Goal: Task Accomplishment & Management: Manage account settings

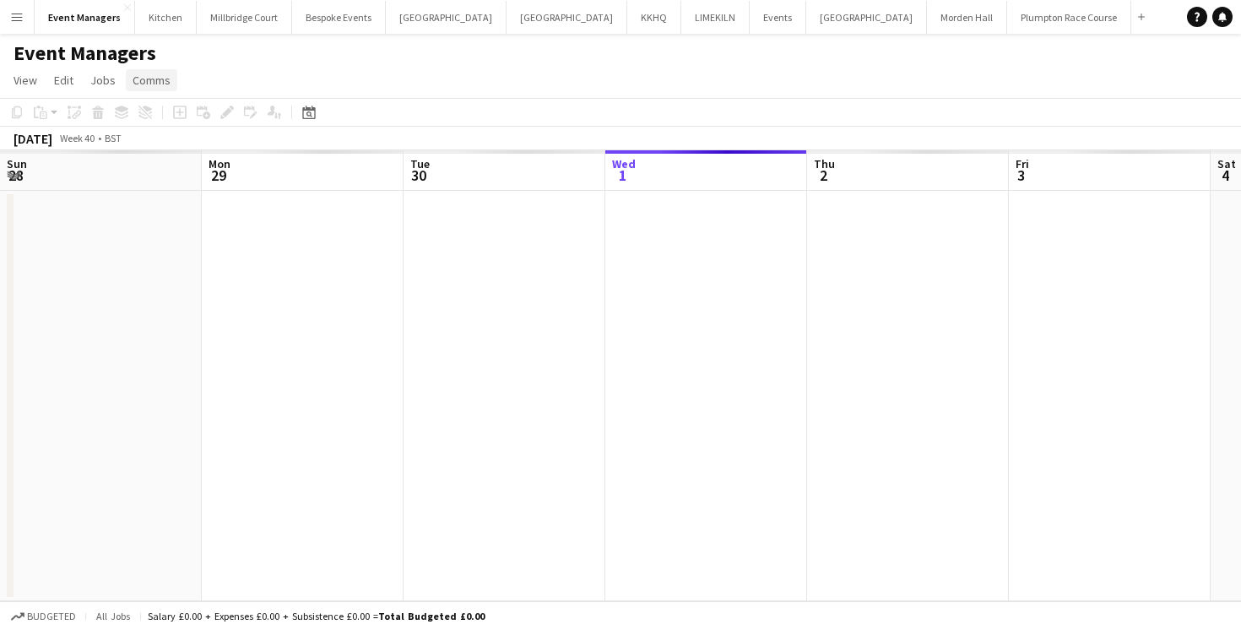
scroll to position [0, 403]
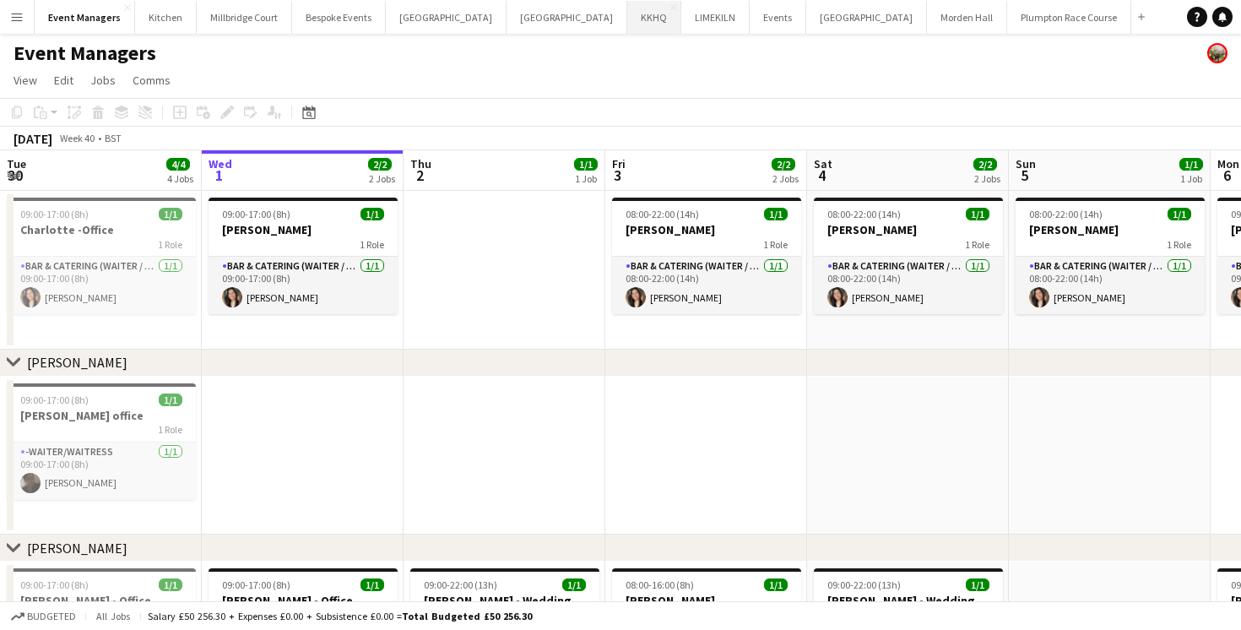
click at [627, 12] on button "KKHQ Close" at bounding box center [654, 17] width 54 height 33
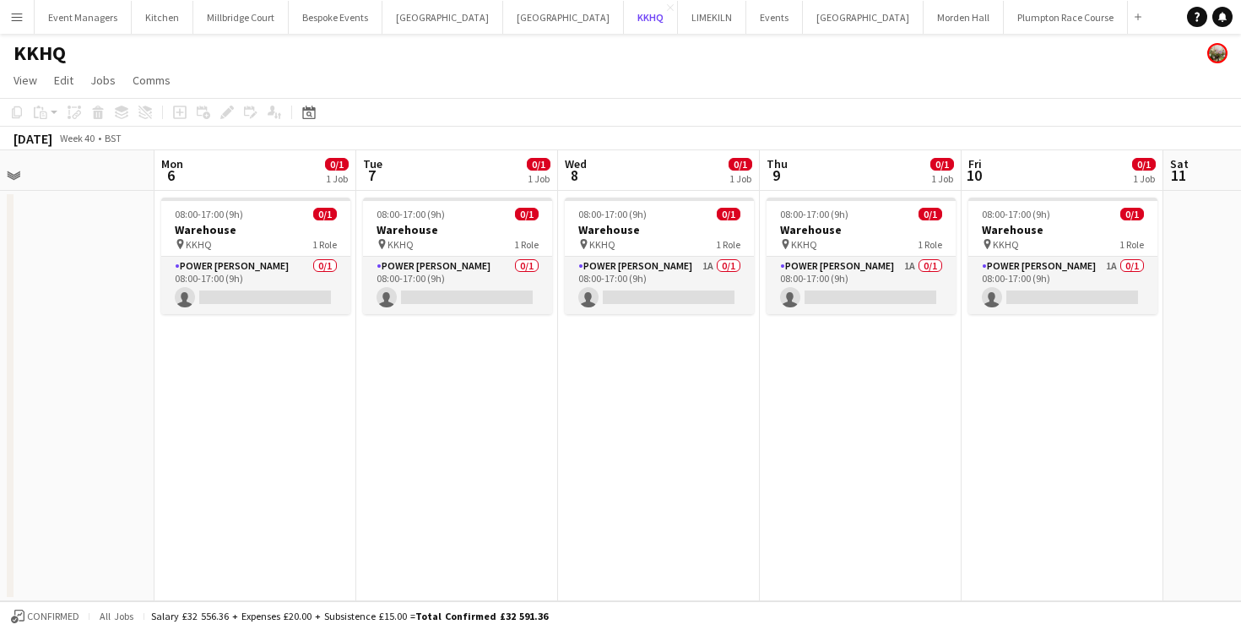
scroll to position [0, 654]
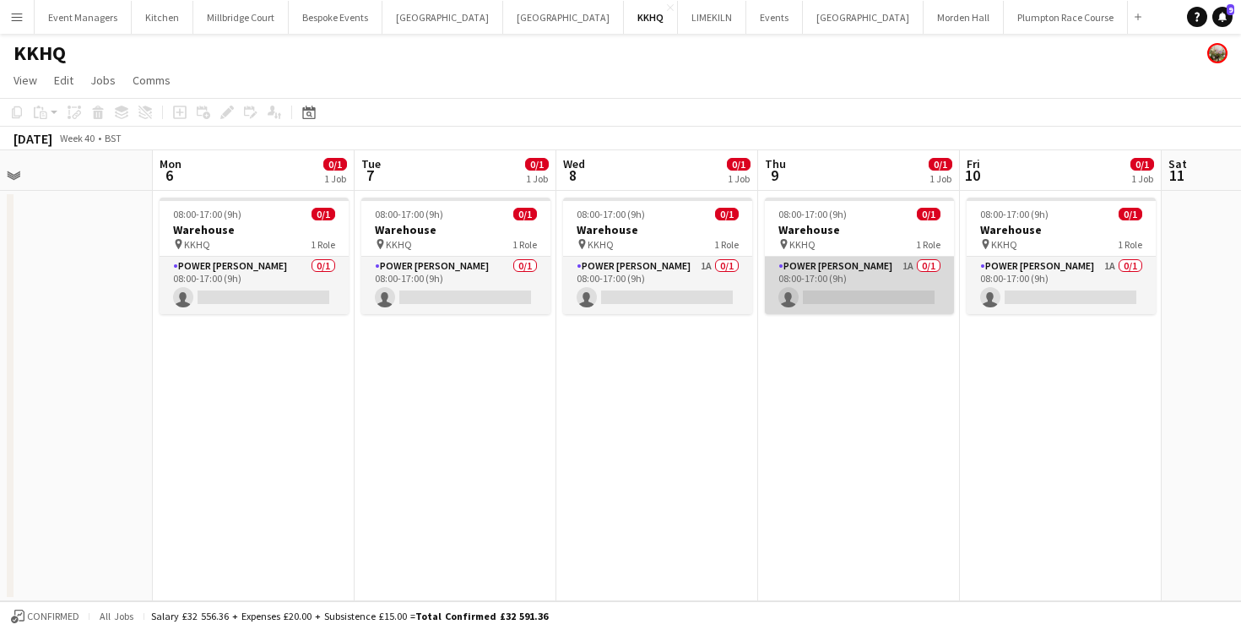
click at [802, 284] on app-card-role "Power [PERSON_NAME] 1A 0/1 08:00-17:00 (9h) single-neutral-actions" at bounding box center [859, 285] width 189 height 57
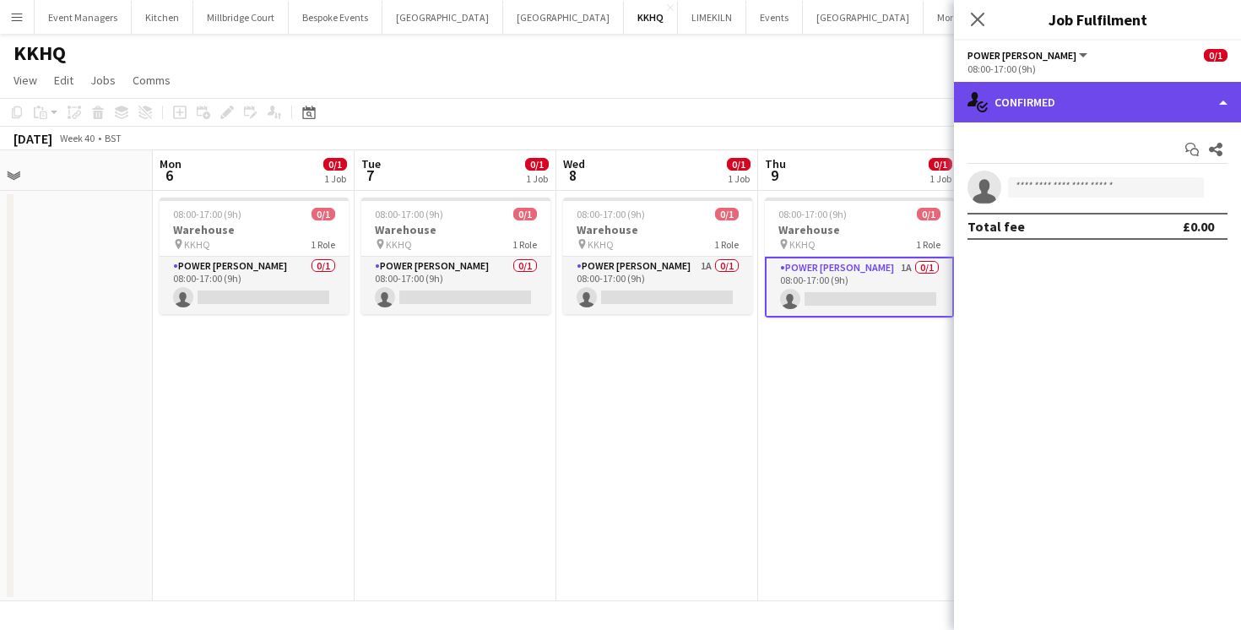
click at [1010, 111] on div "single-neutral-actions-check-2 Confirmed" at bounding box center [1097, 102] width 287 height 41
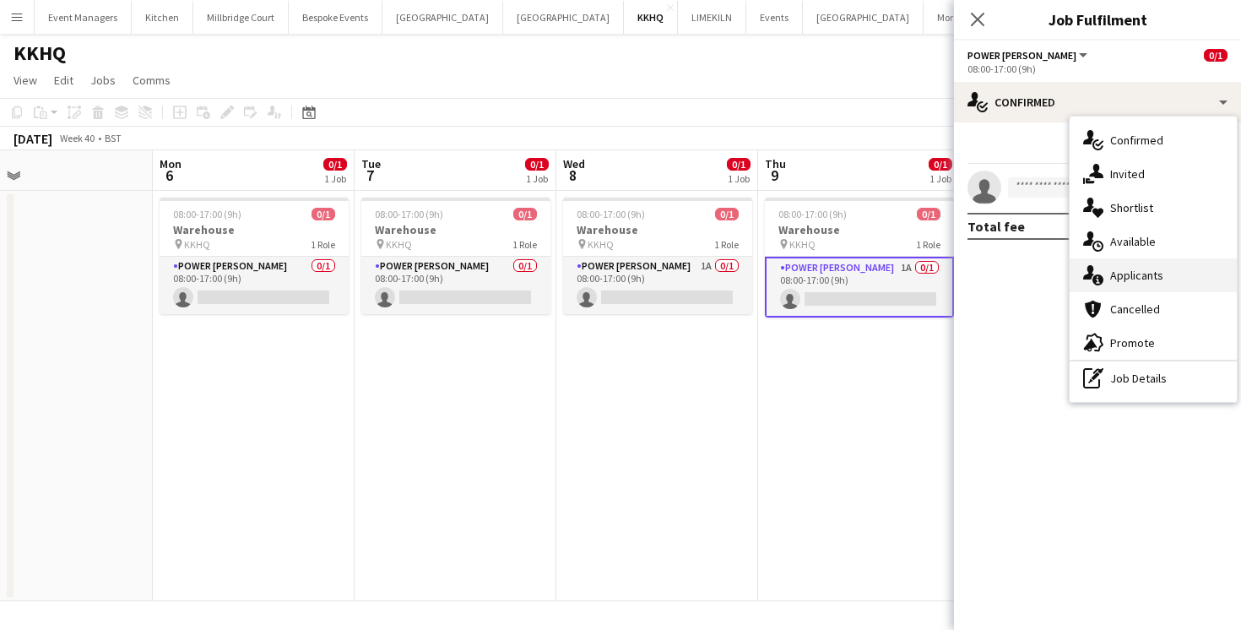
click at [1120, 278] on span "Applicants" at bounding box center [1136, 275] width 53 height 15
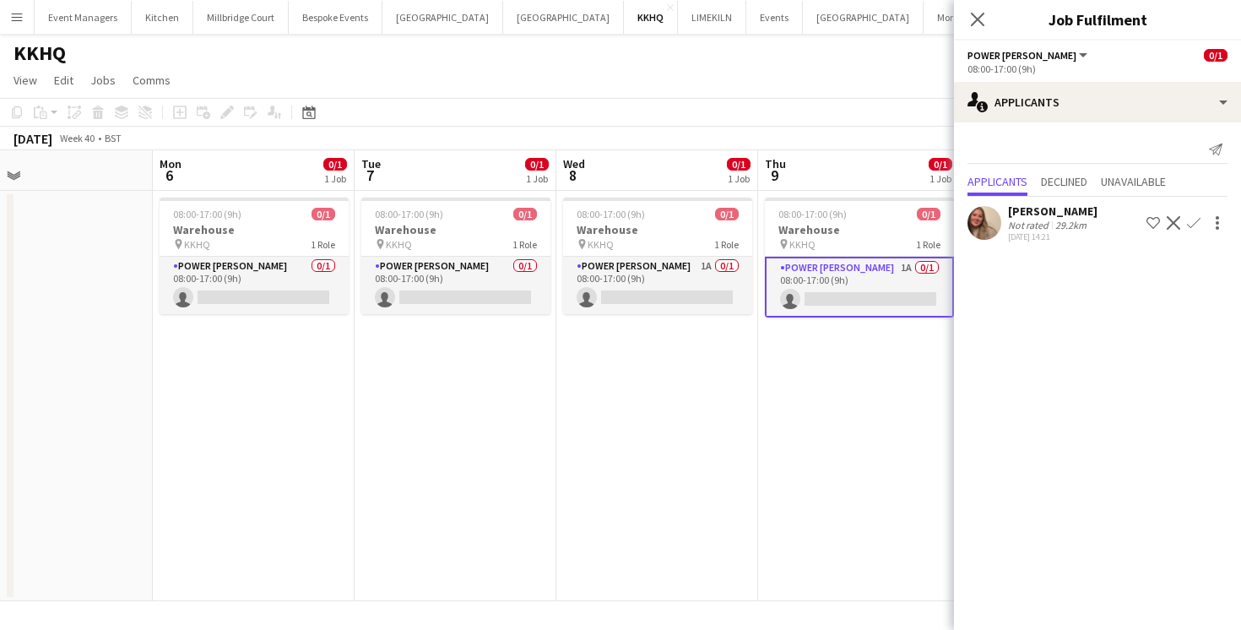
click at [990, 234] on app-user-avatar at bounding box center [984, 223] width 34 height 34
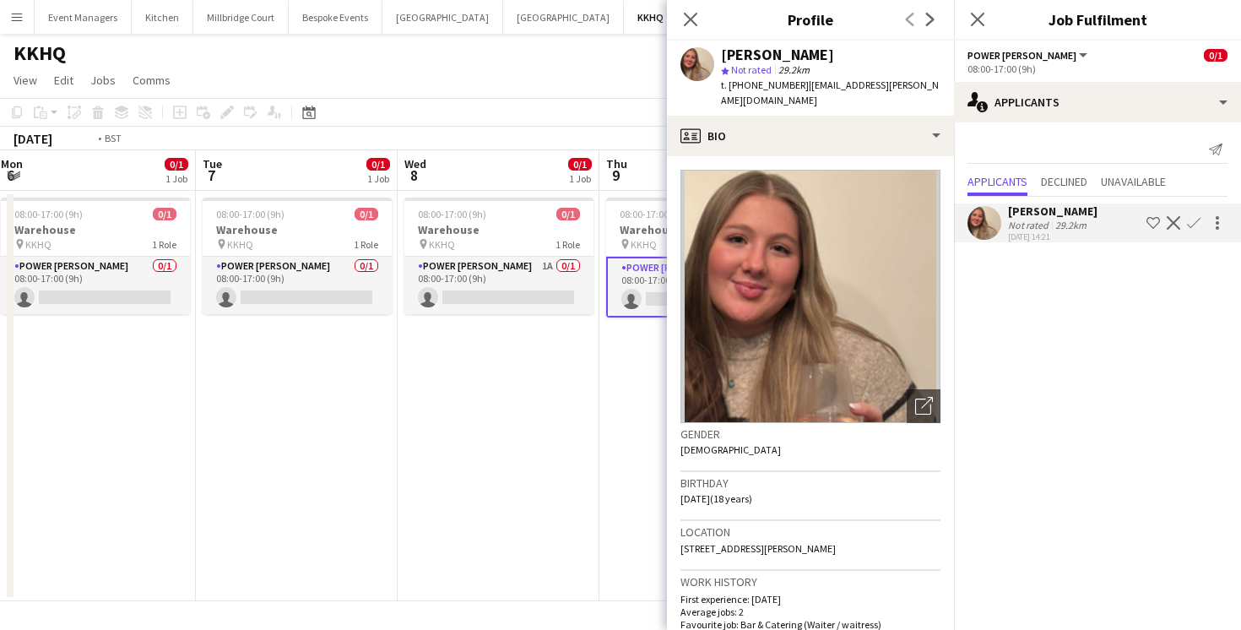
scroll to position [0, 822]
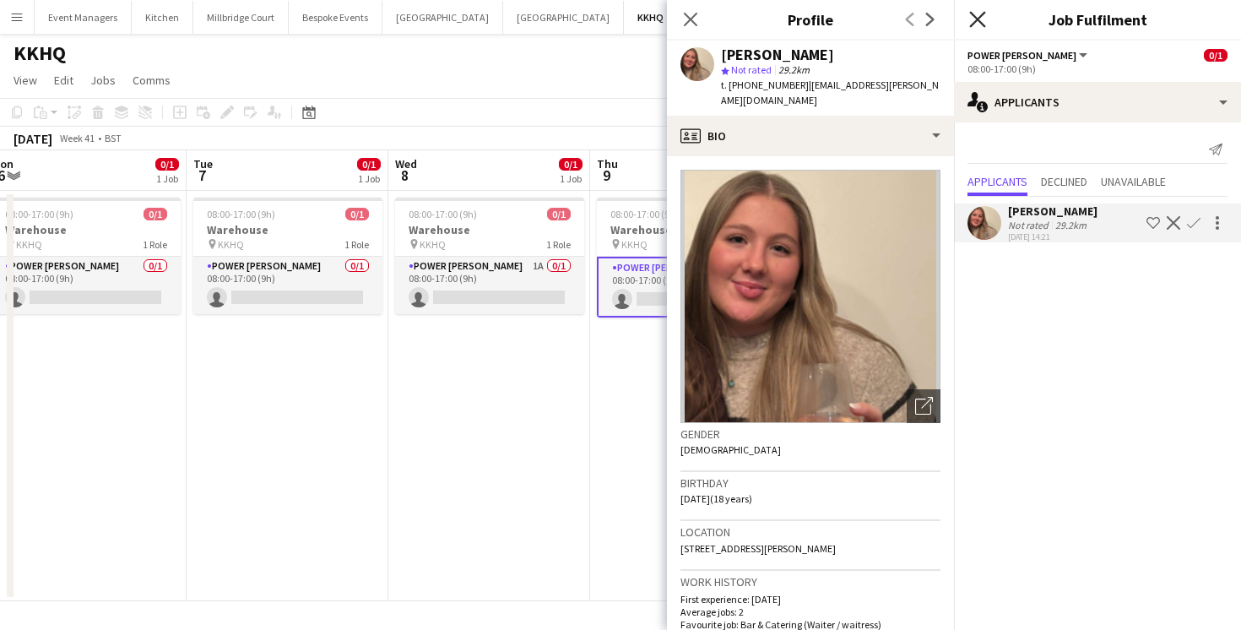
click at [973, 21] on icon "Close pop-in" at bounding box center [977, 19] width 16 height 16
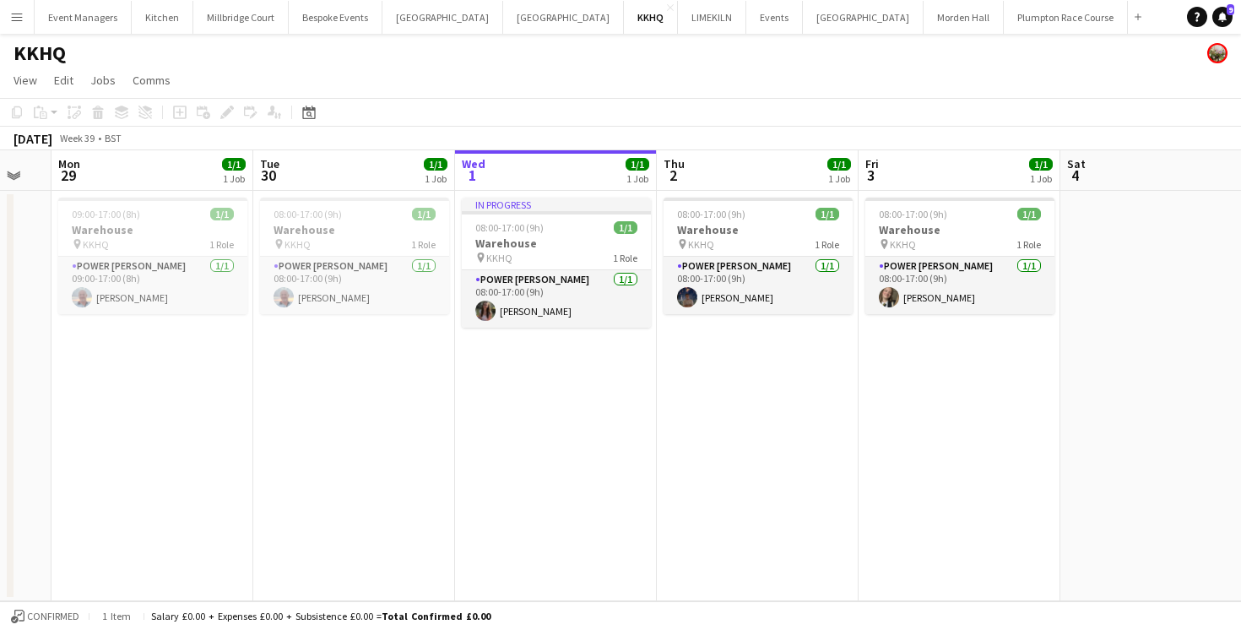
scroll to position [0, 555]
